Goal: Transaction & Acquisition: Purchase product/service

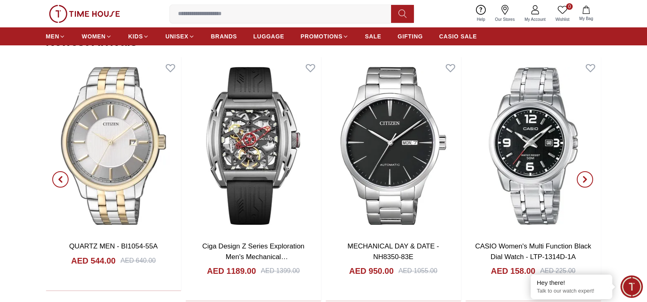
scroll to position [898, 0]
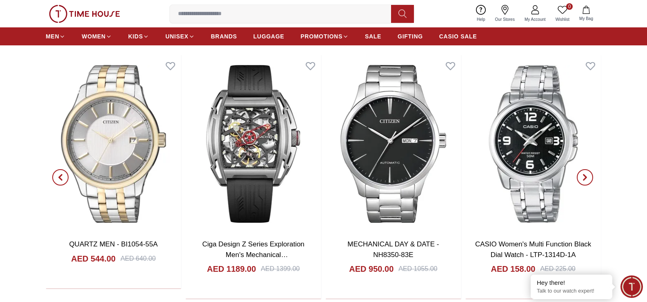
click at [64, 177] on span "button" at bounding box center [60, 177] width 16 height 16
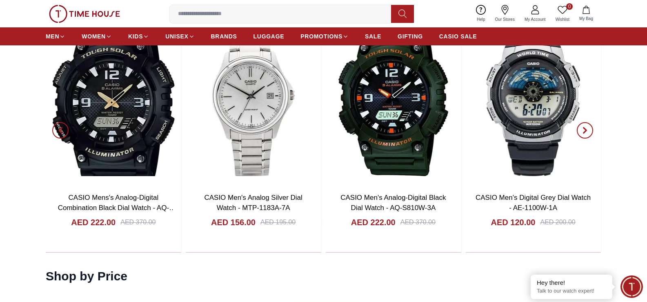
scroll to position [1428, 0]
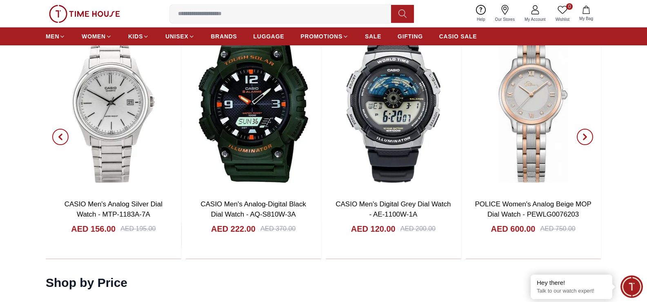
click at [56, 139] on span "button" at bounding box center [60, 137] width 16 height 16
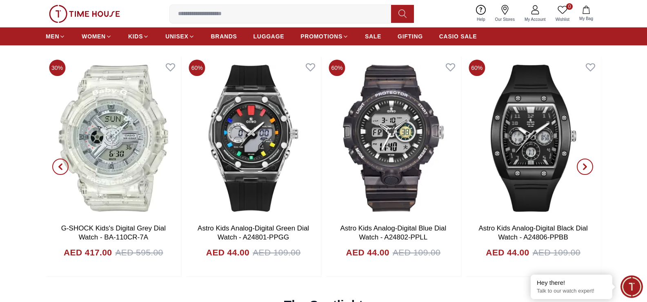
scroll to position [1999, 0]
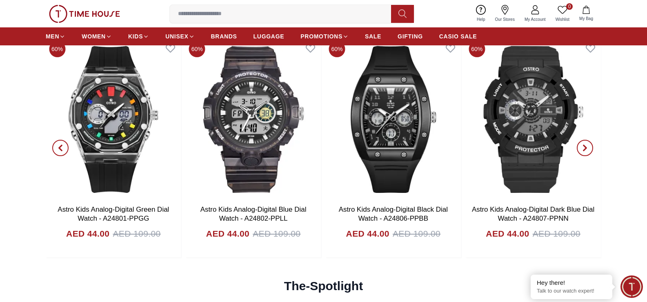
click at [193, 15] on input at bounding box center [284, 14] width 228 height 16
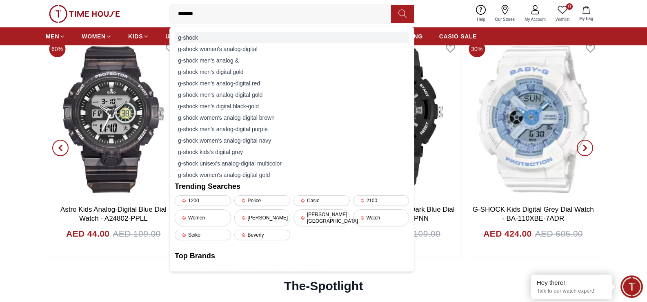
type input "*******"
click at [201, 35] on div "g-shock" at bounding box center [292, 37] width 234 height 11
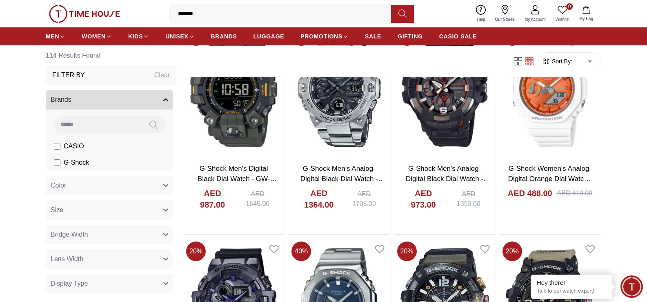
scroll to position [530, 0]
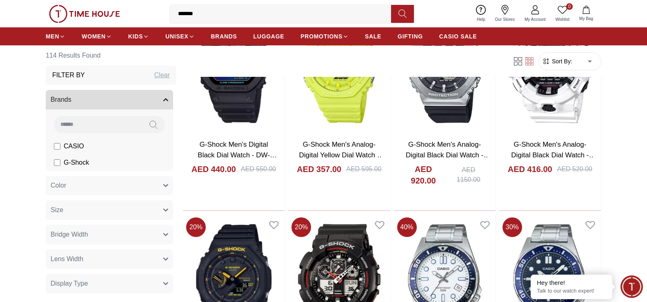
scroll to position [1387, 0]
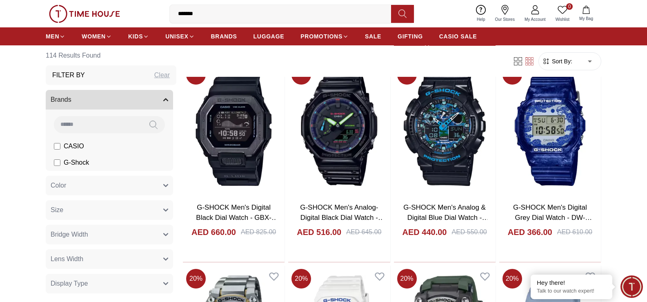
scroll to position [2157, 0]
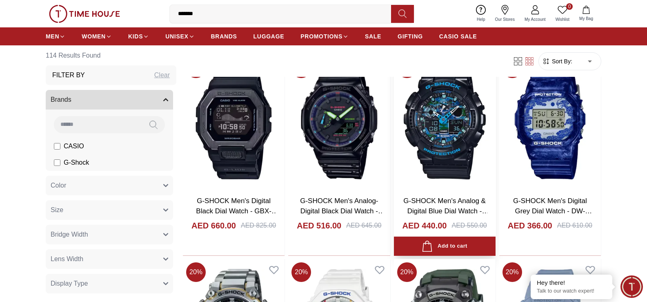
click at [432, 200] on link "G-SHOCK Men's Analog & Digital Blue Dial Watch - GA-100CB-1A" at bounding box center [445, 211] width 85 height 29
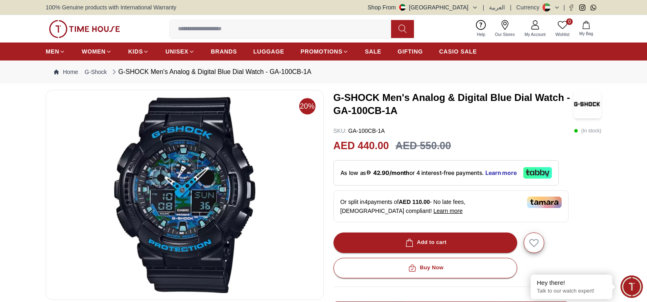
click at [183, 191] on img at bounding box center [185, 195] width 264 height 196
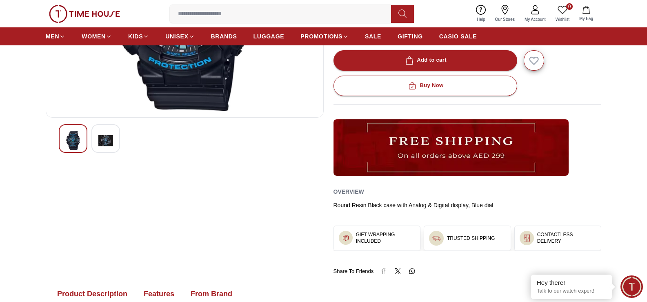
scroll to position [163, 0]
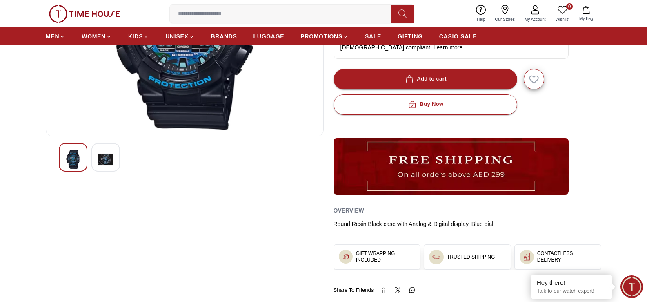
click at [106, 150] on div at bounding box center [105, 157] width 29 height 29
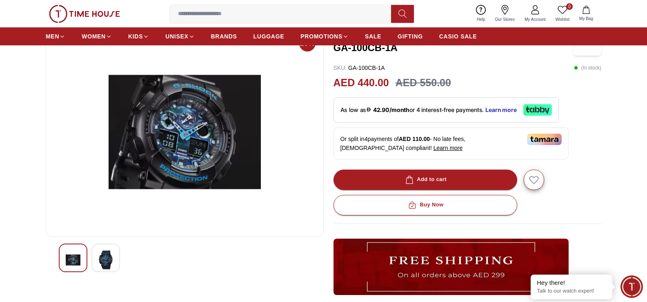
scroll to position [41, 0]
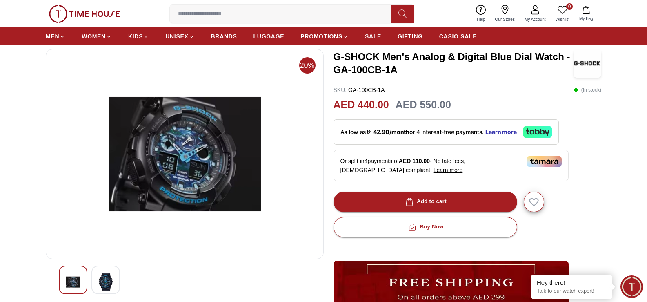
click at [200, 126] on img at bounding box center [185, 154] width 264 height 196
click at [75, 289] on img at bounding box center [73, 281] width 15 height 19
